Goal: Task Accomplishment & Management: Use online tool/utility

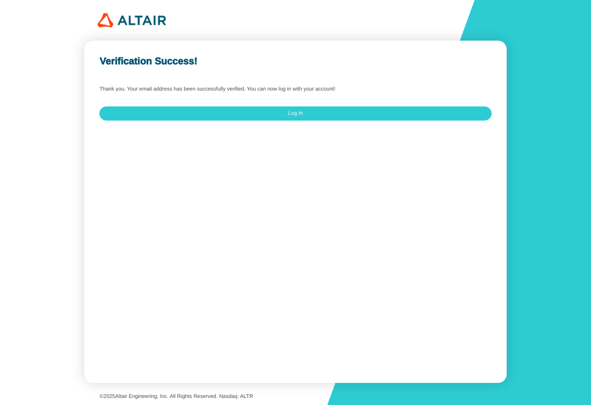
click at [322, 198] on div "Verification Success! Thank you. Your email address has been successfully verif…" at bounding box center [295, 212] width 422 height 342
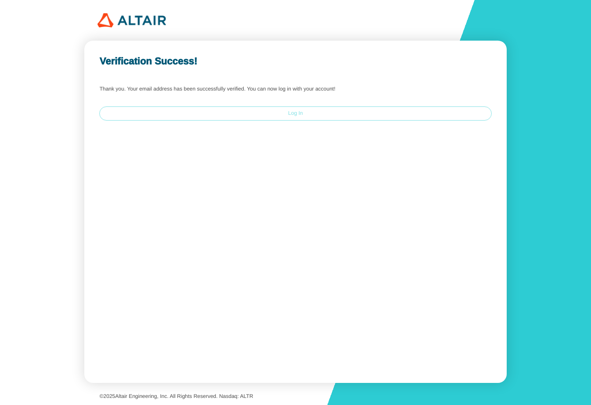
click at [262, 116] on paper-button "Log In" at bounding box center [295, 113] width 392 height 14
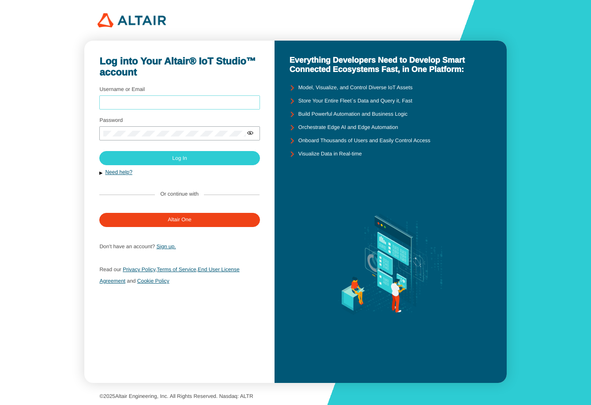
click at [138, 101] on input "Username or Email" at bounding box center [179, 102] width 152 height 6
type input "kgraph"
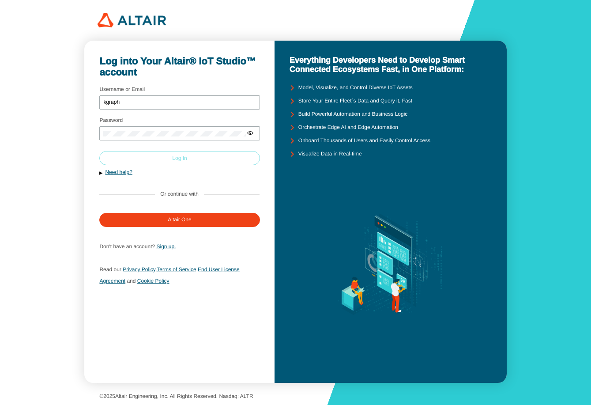
click at [171, 157] on paper-button "Log In" at bounding box center [179, 158] width 160 height 14
